Goal: Find specific page/section: Find specific page/section

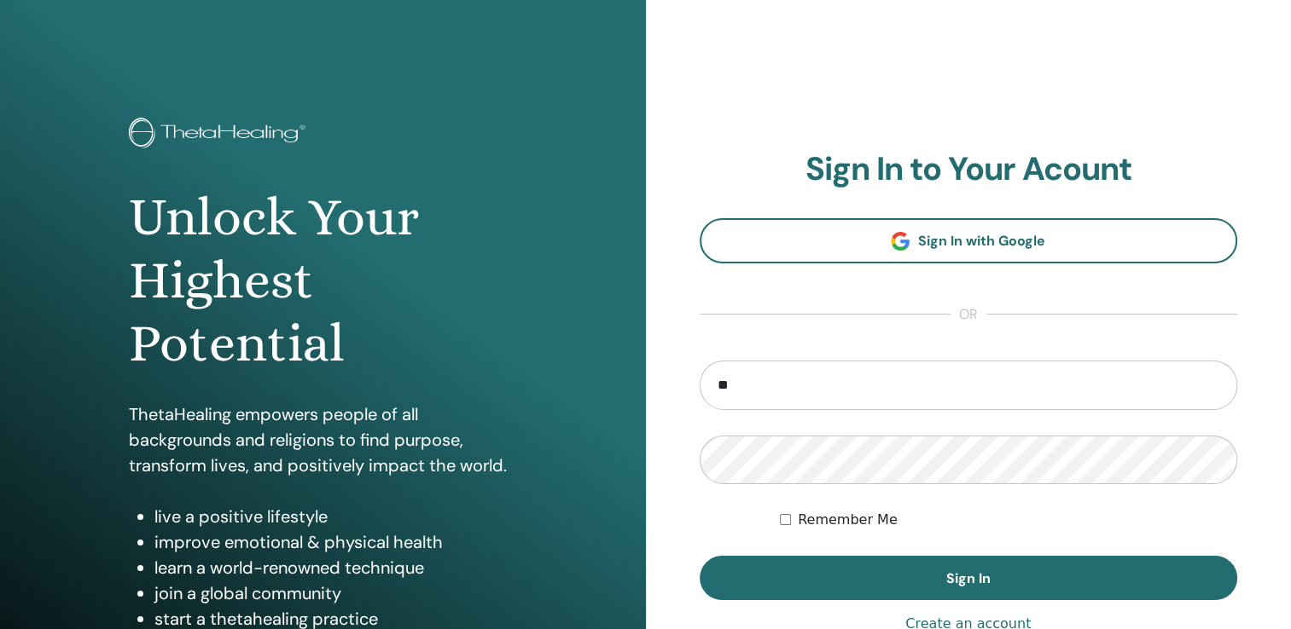
type input "**********"
click at [699, 556] on button "Sign In" at bounding box center [968, 578] width 538 height 44
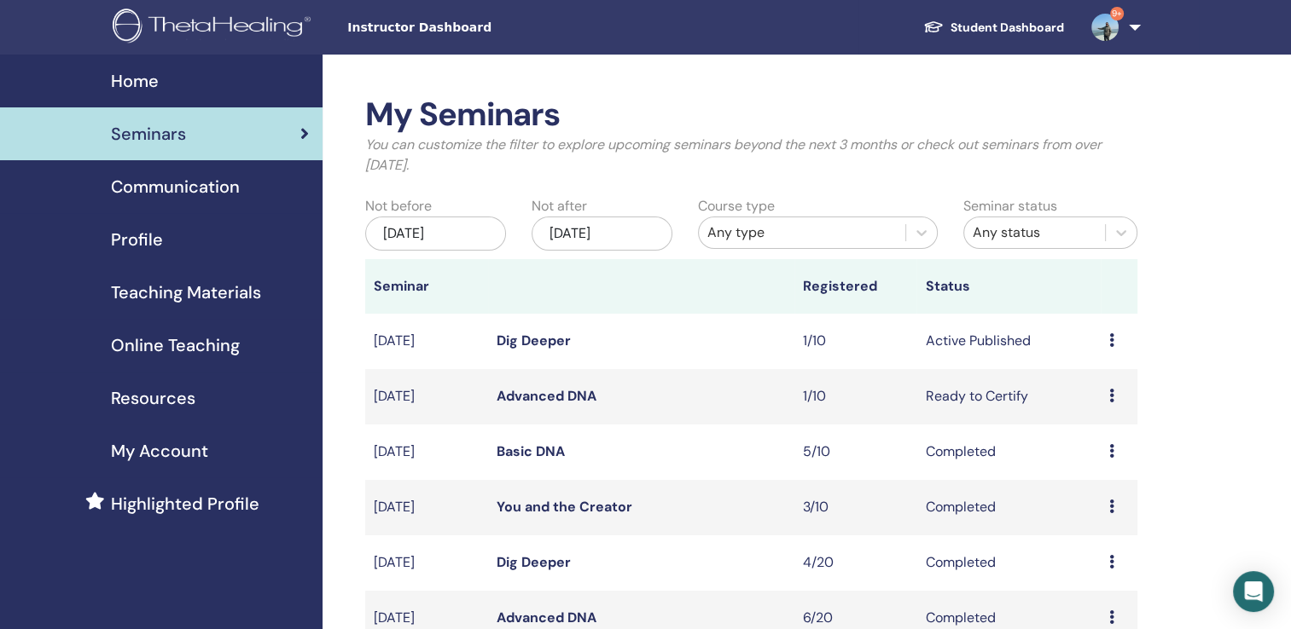
click at [532, 336] on link "Dig Deeper" at bounding box center [533, 341] width 74 height 18
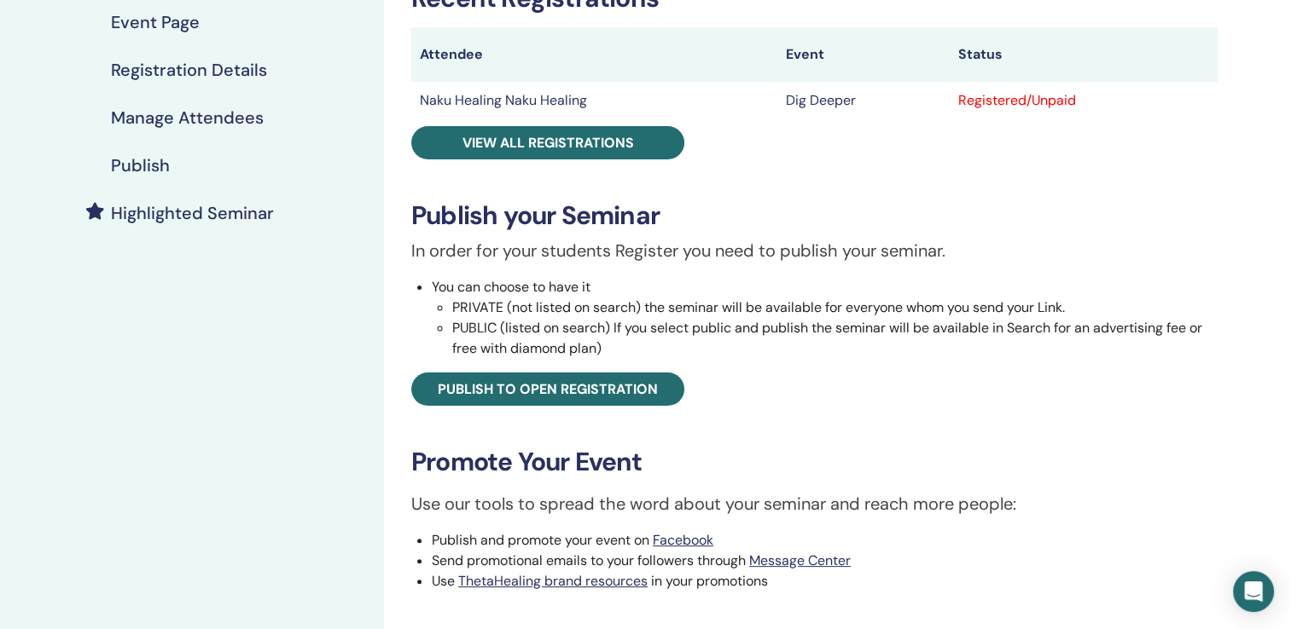
scroll to position [171, 0]
